Goal: Find contact information: Find contact information

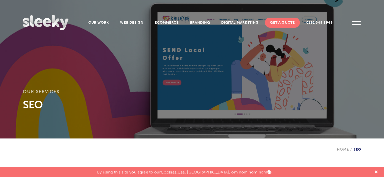
click at [348, 21] on ul "Our Work Web Design Ecommerce Branding Digital Marketing Get A Quote 0191 649 8…" at bounding box center [192, 21] width 339 height 13
click at [354, 22] on span at bounding box center [356, 23] width 14 height 14
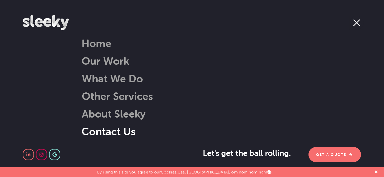
click at [106, 133] on link "Contact Us" at bounding box center [108, 131] width 54 height 13
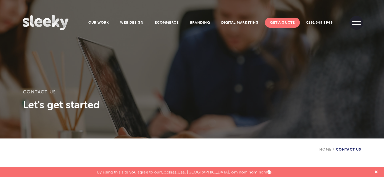
click at [355, 23] on span at bounding box center [356, 23] width 14 height 14
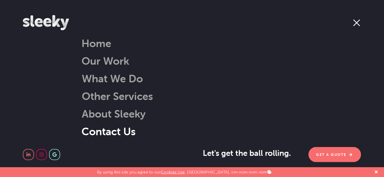
click at [113, 129] on link "Contact Us" at bounding box center [108, 131] width 54 height 13
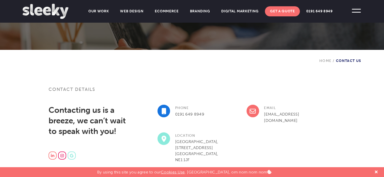
scroll to position [126, 0]
